Goal: Use online tool/utility: Use online tool/utility

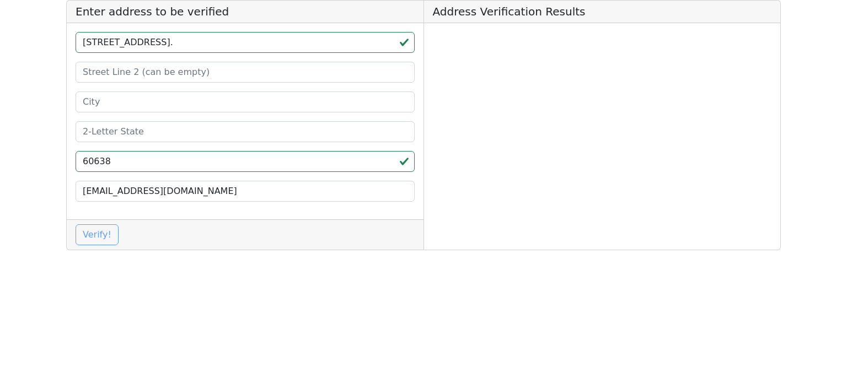
type input "60638"
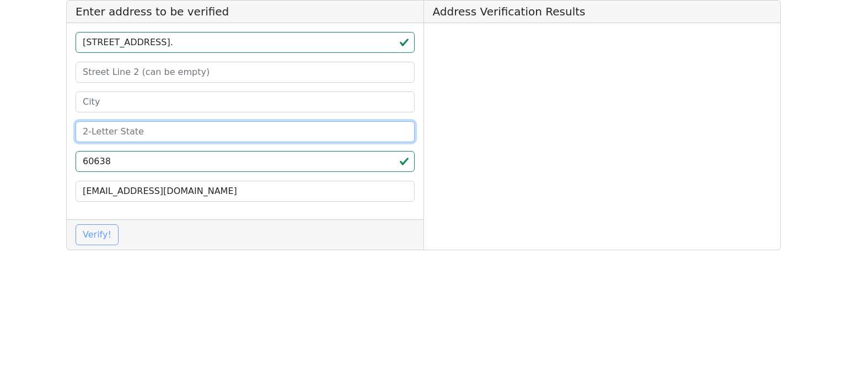
click at [189, 139] on input at bounding box center [245, 131] width 339 height 21
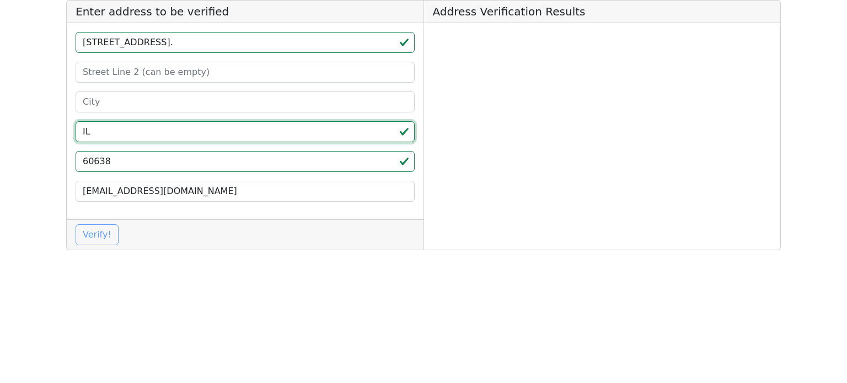
type input "IL"
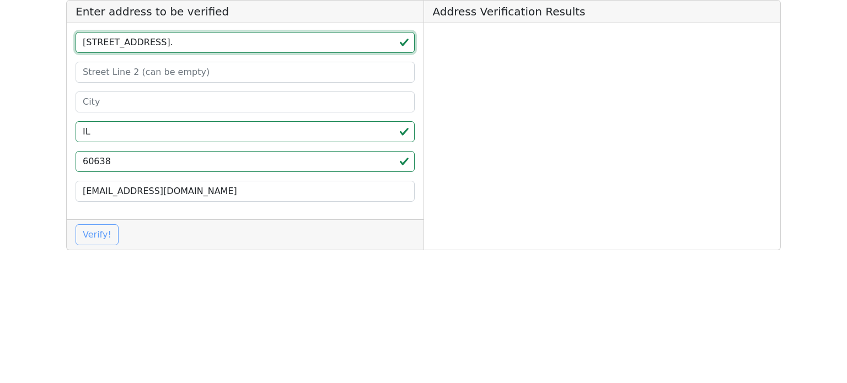
drag, startPoint x: 197, startPoint y: 42, endPoint x: 150, endPoint y: 44, distance: 47.5
click at [150, 44] on input "[STREET_ADDRESS]." at bounding box center [245, 42] width 339 height 21
type input "[STREET_ADDRESS]."
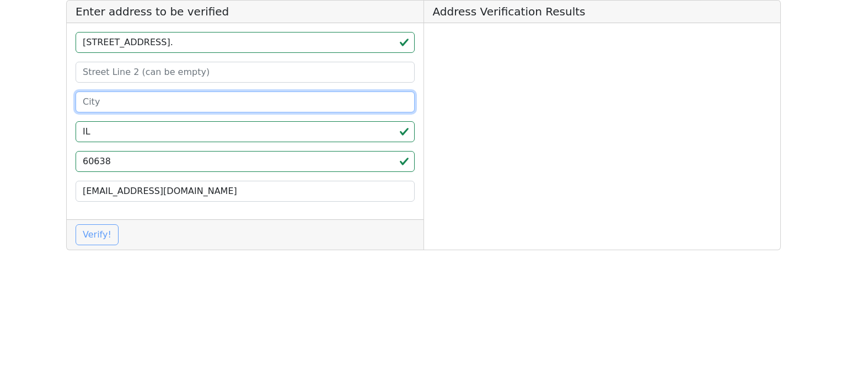
click at [133, 99] on input at bounding box center [245, 102] width 339 height 21
paste input "[GEOGRAPHIC_DATA]"
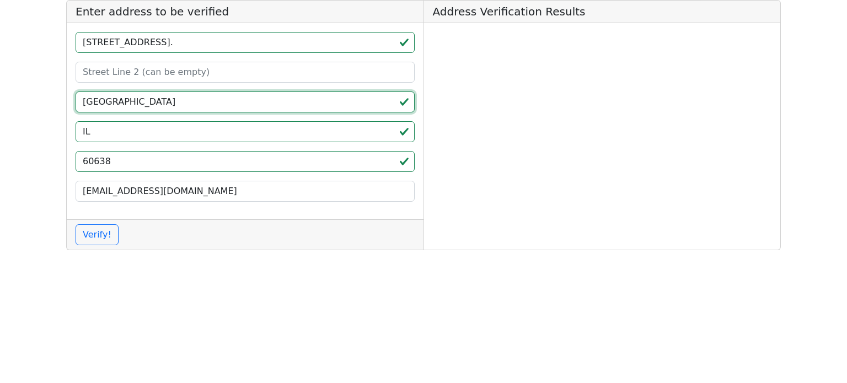
type input "[GEOGRAPHIC_DATA]"
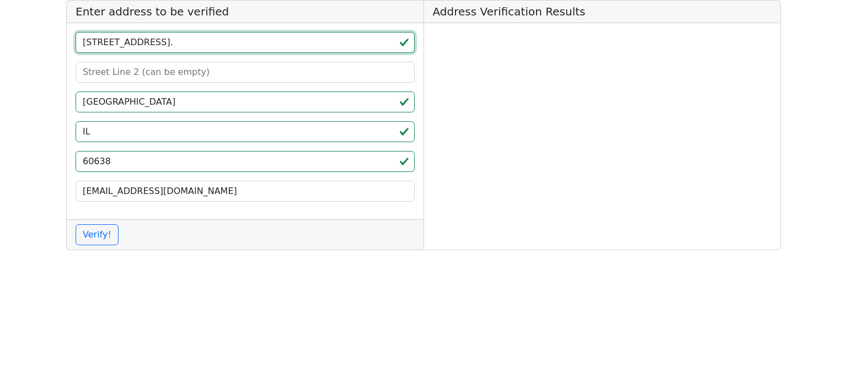
drag, startPoint x: 147, startPoint y: 48, endPoint x: 183, endPoint y: 50, distance: 36.5
click at [183, 50] on input "[STREET_ADDRESS]." at bounding box center [245, 42] width 339 height 21
type input "[STREET_ADDRESS]"
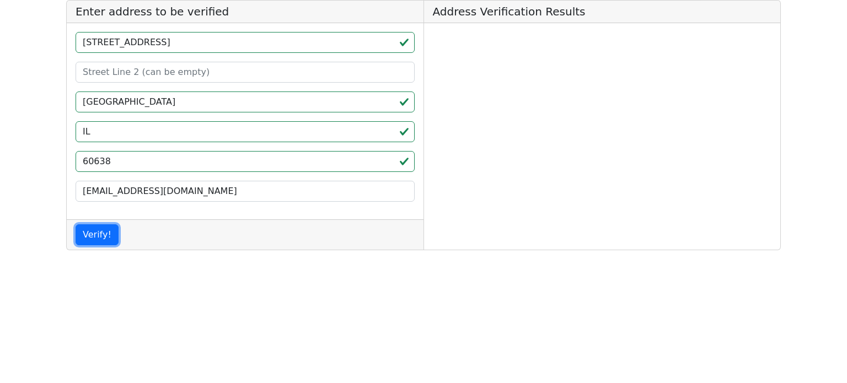
click at [106, 231] on button "Verify!" at bounding box center [97, 234] width 43 height 21
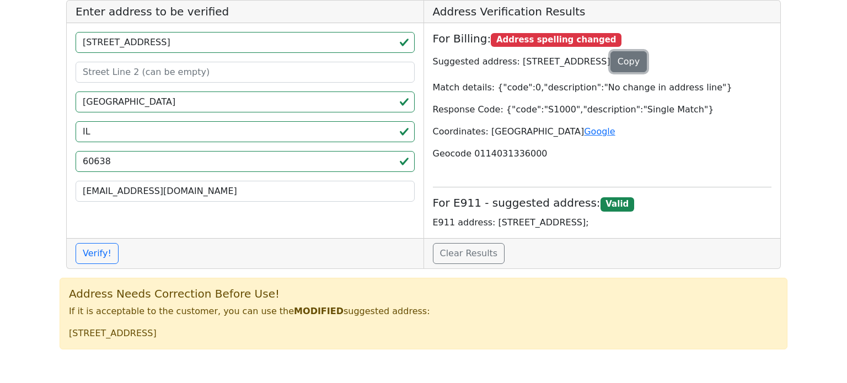
click at [648, 62] on button "Copy" at bounding box center [629, 61] width 37 height 21
